Goal: Navigation & Orientation: Find specific page/section

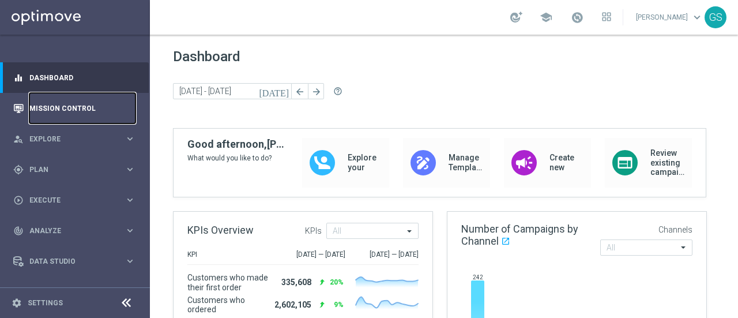
click at [54, 103] on link "Mission Control" at bounding box center [82, 108] width 106 height 31
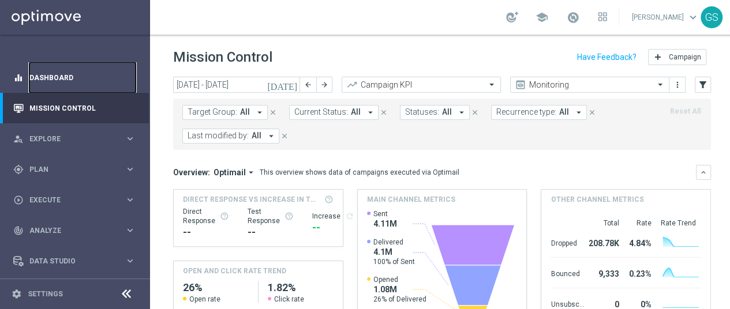
click at [89, 81] on link "Dashboard" at bounding box center [82, 77] width 106 height 31
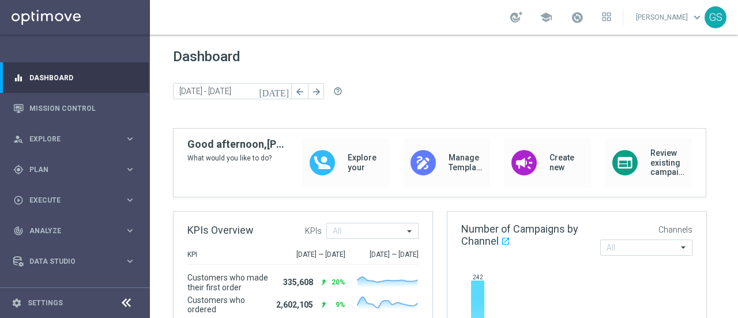
click at [635, 24] on link "[PERSON_NAME] keyboard_arrow_down" at bounding box center [670, 17] width 70 height 17
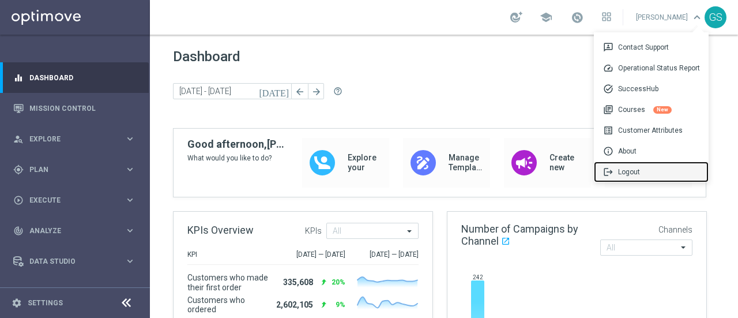
click at [622, 173] on div "logout Logout" at bounding box center [651, 172] width 115 height 21
